Goal: Transaction & Acquisition: Purchase product/service

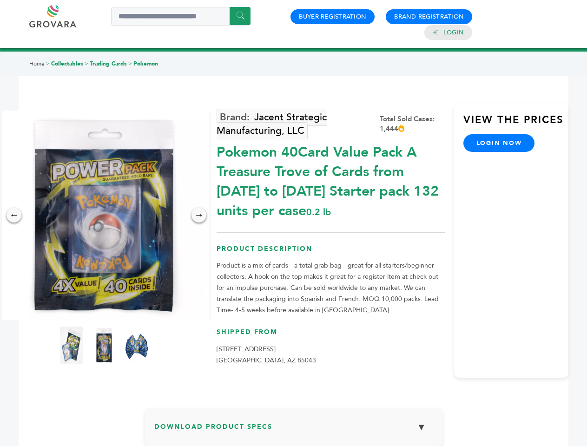
click at [104, 215] on img at bounding box center [104, 215] width 209 height 209
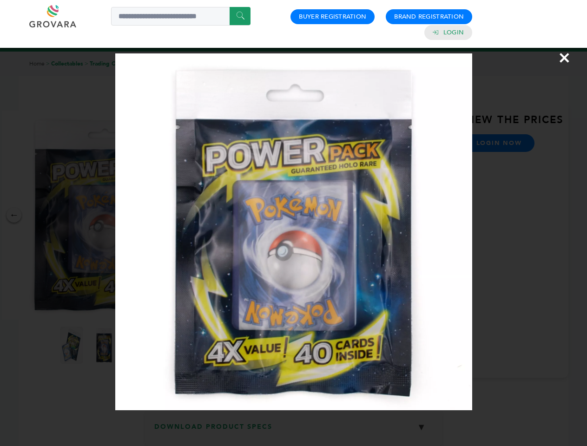
click at [14, 215] on div "×" at bounding box center [293, 223] width 587 height 446
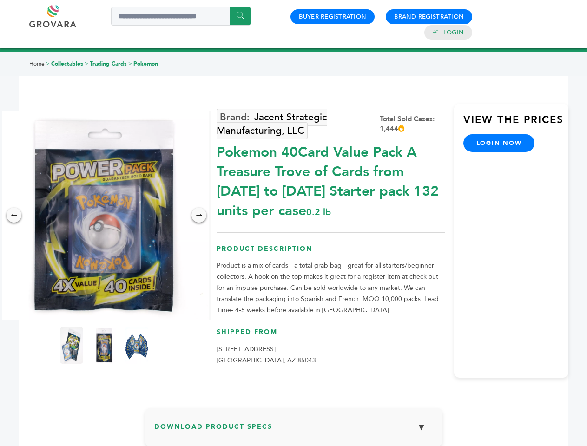
click at [199, 215] on div "→" at bounding box center [198, 215] width 15 height 15
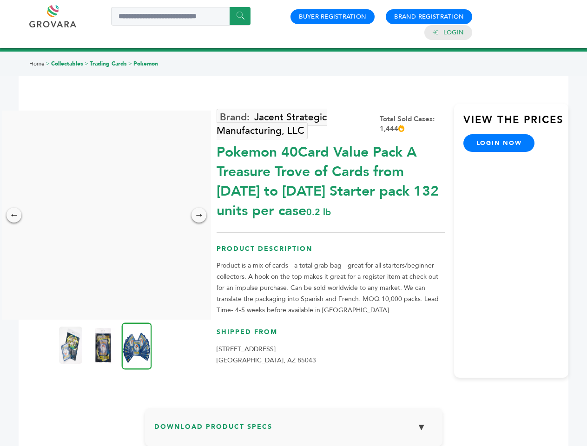
click at [72, 345] on img at bounding box center [70, 345] width 23 height 37
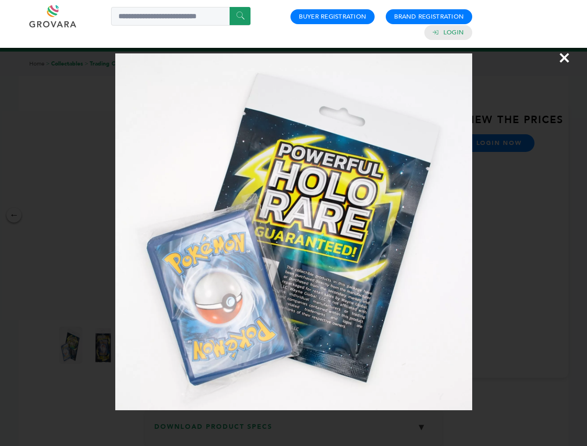
click at [104, 345] on div "×" at bounding box center [293, 223] width 587 height 446
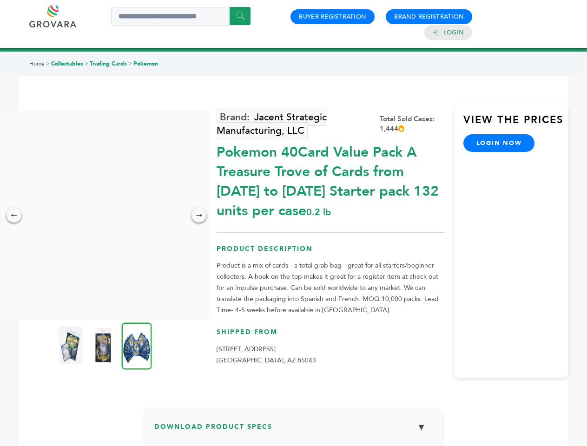
click at [137, 345] on img at bounding box center [137, 345] width 30 height 47
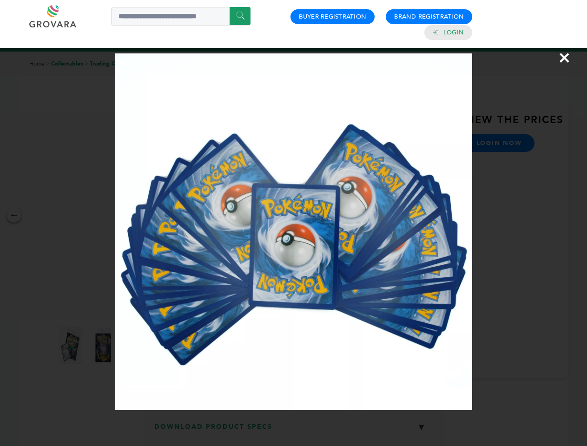
click at [294, 431] on div "×" at bounding box center [293, 223] width 587 height 446
